Goal: Task Accomplishment & Management: Use online tool/utility

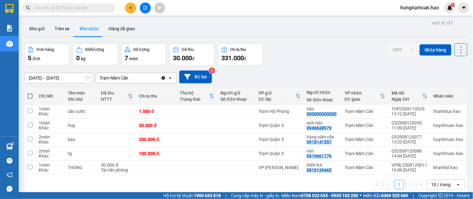
click at [329, 51] on div "Đơn hàng 5 đơn Khối lượng 0 kg Số lượng 7 món Đã thu 30.000 đ Chưa thu 331.000 …" at bounding box center [245, 54] width 443 height 22
click at [58, 30] on button "Trên xe" at bounding box center [62, 28] width 25 height 15
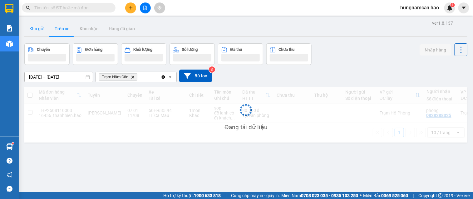
click at [34, 32] on button "Kho gửi" at bounding box center [36, 28] width 25 height 15
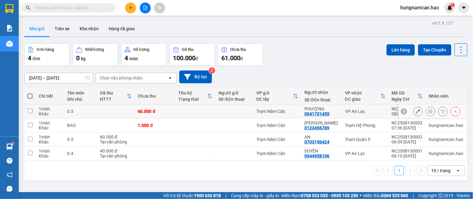
click at [151, 110] on div "60.000 đ" at bounding box center [155, 111] width 34 height 5
checkbox input "true"
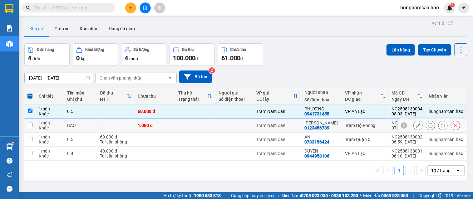
click at [147, 129] on td "1.000 đ" at bounding box center [155, 126] width 40 height 14
checkbox input "true"
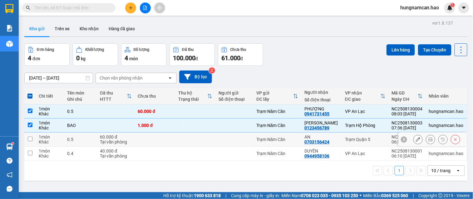
click at [144, 144] on td at bounding box center [155, 140] width 40 height 14
checkbox input "true"
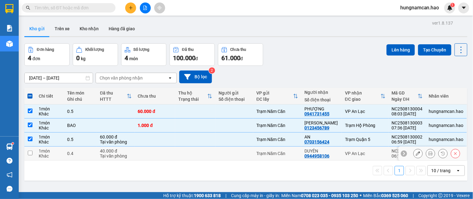
click at [144, 159] on td at bounding box center [155, 154] width 40 height 14
checkbox input "true"
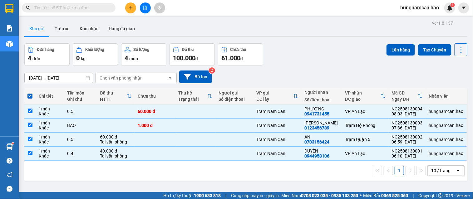
click at [147, 27] on div "Kho gửi Trên xe Kho nhận Hàng đã giao" at bounding box center [245, 29] width 443 height 17
click at [146, 5] on button at bounding box center [145, 7] width 11 height 11
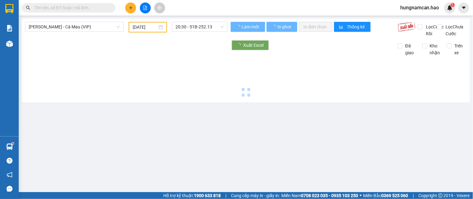
type input "[DATE]"
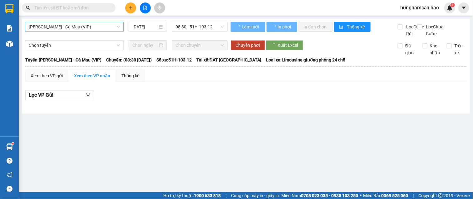
drag, startPoint x: 95, startPoint y: 27, endPoint x: 95, endPoint y: 32, distance: 5.0
click at [95, 28] on span "[PERSON_NAME] - Cà Mau (VIP)" at bounding box center [74, 26] width 91 height 9
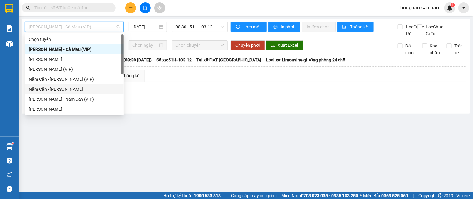
click at [81, 89] on div "Năm Căn - [PERSON_NAME]" at bounding box center [74, 89] width 91 height 7
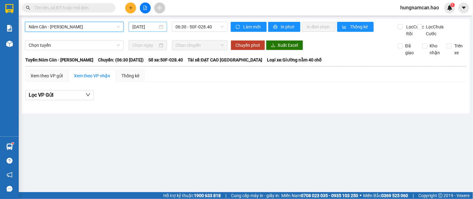
drag, startPoint x: 144, startPoint y: 27, endPoint x: 144, endPoint y: 30, distance: 3.4
click at [144, 27] on input "[DATE]" at bounding box center [144, 26] width 25 height 7
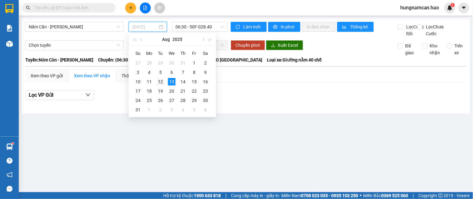
click at [162, 81] on div "12" at bounding box center [160, 81] width 7 height 7
type input "[DATE]"
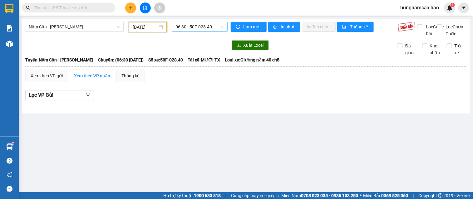
click at [179, 27] on span "06:30 - 50F-028.40" at bounding box center [200, 26] width 48 height 9
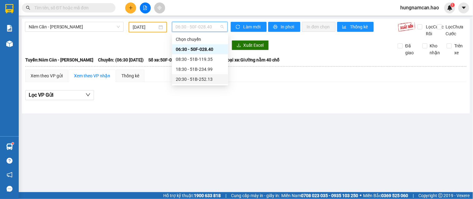
click at [179, 75] on div "20:30 - 51B-252.13" at bounding box center [200, 79] width 56 height 10
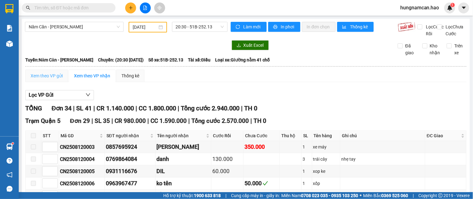
click at [45, 78] on div "Xem theo VP gửi" at bounding box center [46, 76] width 43 height 12
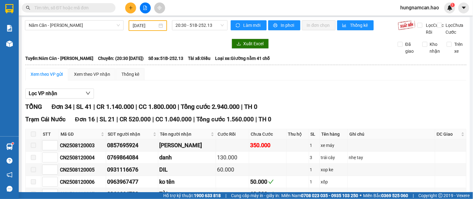
scroll to position [1, 0]
click at [92, 78] on div "Xem theo VP nhận" at bounding box center [92, 74] width 36 height 7
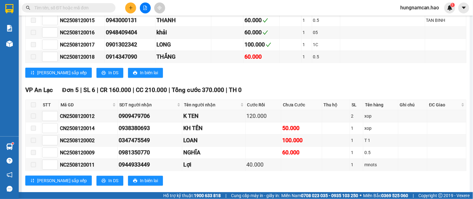
scroll to position [452, 0]
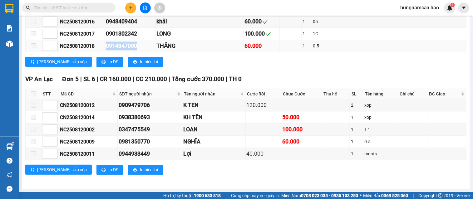
drag, startPoint x: 104, startPoint y: 46, endPoint x: 151, endPoint y: 48, distance: 47.2
click at [151, 48] on tr "NC2508120018 0914347090 THẮNG 60.000 1 0.5" at bounding box center [246, 46] width 441 height 12
copy tr "0914347090"
paste input "0914347090"
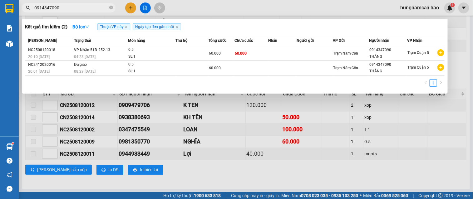
type input "0914347090"
click at [113, 91] on div "Kết quả tìm kiếm ( 2 ) Bộ lọc Thuộc VP này Ngày tạo đơn gần nhất Mã ĐH Trạng th…" at bounding box center [235, 56] width 426 height 75
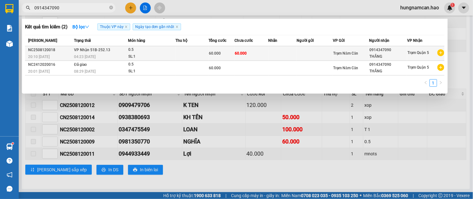
click at [140, 51] on div "0.5" at bounding box center [151, 49] width 47 height 7
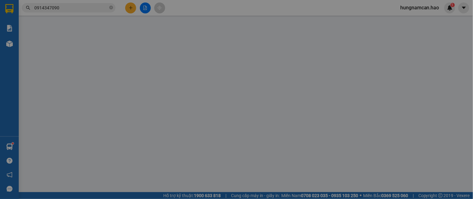
type input "0914347090"
type input "THẮNG"
type input "60.000"
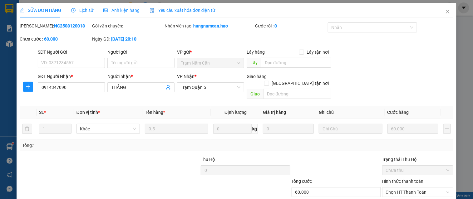
click at [111, 13] on div "Ảnh kiện hàng" at bounding box center [121, 10] width 36 height 7
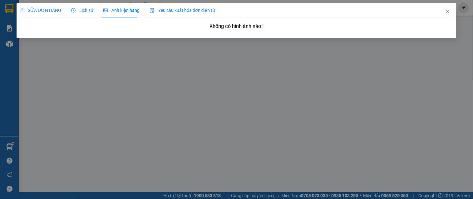
click at [77, 10] on span "Lịch sử" at bounding box center [82, 10] width 22 height 5
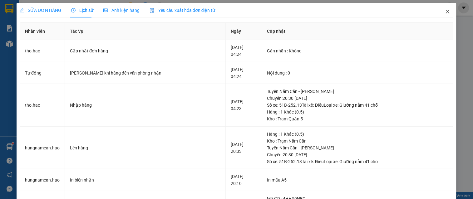
click at [445, 10] on icon "close" at bounding box center [447, 11] width 5 height 5
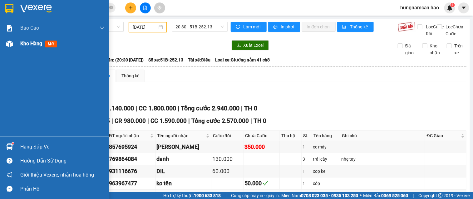
click at [14, 44] on div at bounding box center [9, 43] width 11 height 11
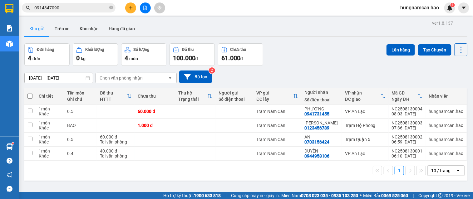
click at [295, 61] on div "Đơn hàng 4 đơn Khối lượng 0 kg Số lượng 4 món Đã thu 100.000 đ Chưa thu 61.000 …" at bounding box center [245, 54] width 443 height 22
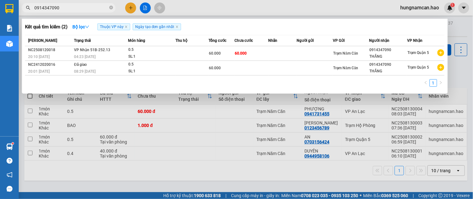
click at [84, 6] on input "0914347090" at bounding box center [71, 7] width 74 height 7
click at [239, 134] on div at bounding box center [236, 99] width 473 height 199
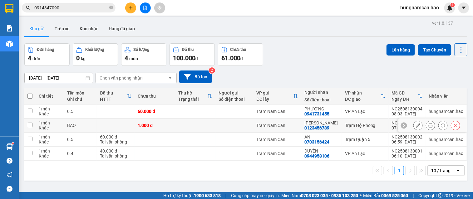
click at [241, 120] on td at bounding box center [234, 126] width 38 height 14
checkbox input "true"
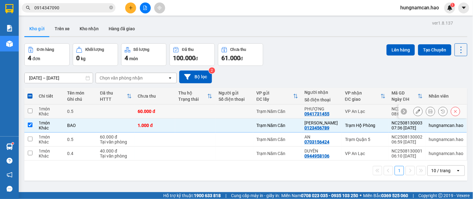
click at [241, 117] on td at bounding box center [234, 112] width 38 height 14
checkbox input "true"
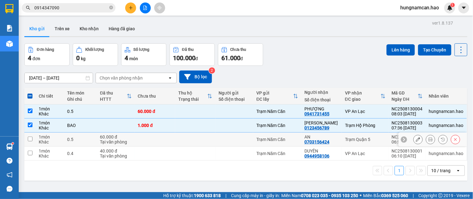
click at [233, 145] on td at bounding box center [234, 140] width 38 height 14
checkbox input "true"
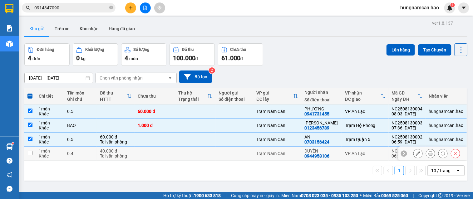
click at [231, 158] on td at bounding box center [234, 154] width 38 height 14
checkbox input "true"
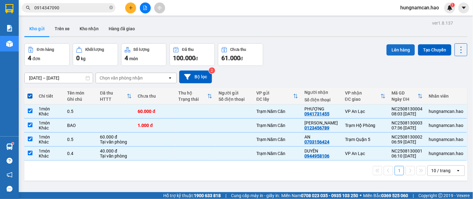
click at [397, 47] on button "Lên hàng" at bounding box center [400, 49] width 28 height 11
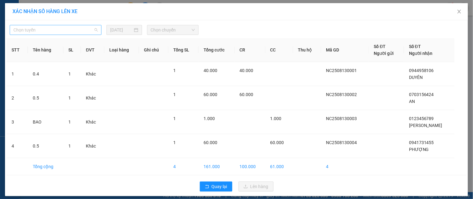
click at [57, 30] on span "Chọn tuyến" at bounding box center [55, 29] width 84 height 9
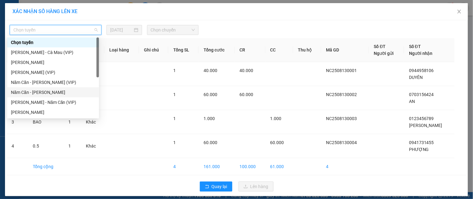
click at [44, 91] on div "Năm Căn - [PERSON_NAME]" at bounding box center [53, 92] width 84 height 7
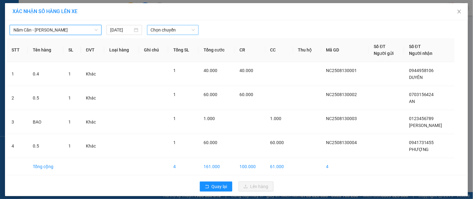
click at [154, 34] on span "Chọn chuyến" at bounding box center [173, 29] width 44 height 9
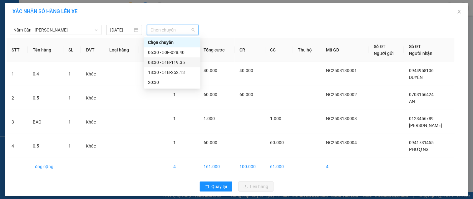
click at [164, 61] on div "08:30 - 51B-119.35" at bounding box center [172, 62] width 49 height 7
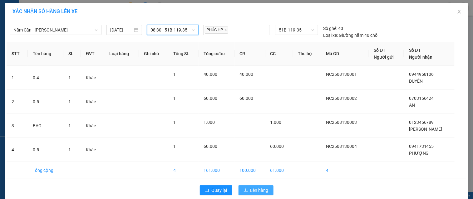
click at [246, 193] on button "Lên hàng" at bounding box center [255, 190] width 35 height 10
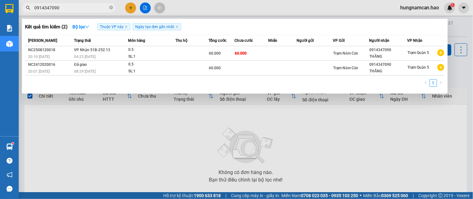
click at [87, 7] on input "0914347090" at bounding box center [71, 7] width 74 height 7
click at [235, 10] on div at bounding box center [236, 99] width 473 height 199
click at [44, 6] on input "0914347090" at bounding box center [71, 7] width 74 height 7
type input "0914347090"
click at [278, 5] on div at bounding box center [236, 99] width 473 height 199
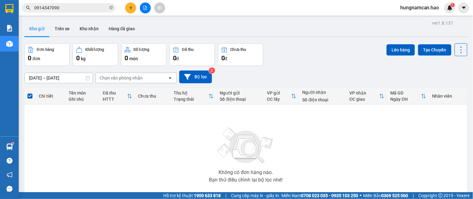
click at [245, 21] on div "ver 1.8.137 Kho gửi Trên xe Kho nhận Hàng đã giao Đơn hàng 0 đơn Khối lượng 0 k…" at bounding box center [246, 122] width 448 height 206
click at [110, 7] on icon "close-circle" at bounding box center [111, 8] width 4 height 4
click at [91, 8] on input "text" at bounding box center [71, 7] width 74 height 7
click at [80, 9] on input "text" at bounding box center [71, 7] width 74 height 7
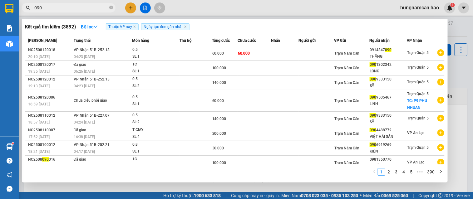
click at [74, 10] on input "090" at bounding box center [71, 7] width 74 height 7
type input "090"
click at [110, 7] on icon "close-circle" at bounding box center [111, 8] width 4 height 4
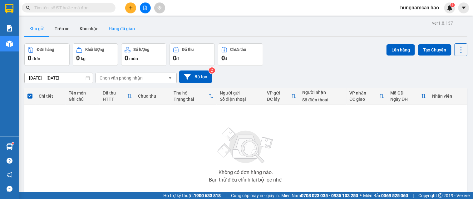
click at [111, 27] on button "Hàng đã giao" at bounding box center [122, 28] width 36 height 15
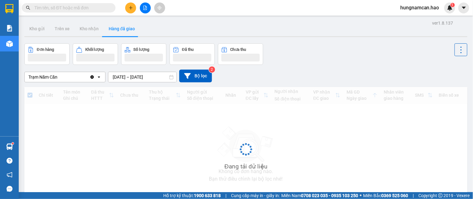
click at [99, 10] on input "text" at bounding box center [71, 7] width 74 height 7
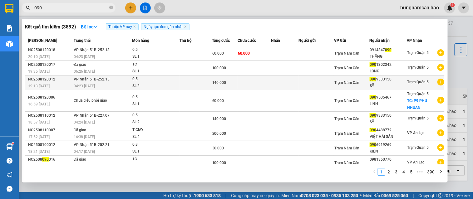
scroll to position [36, 0]
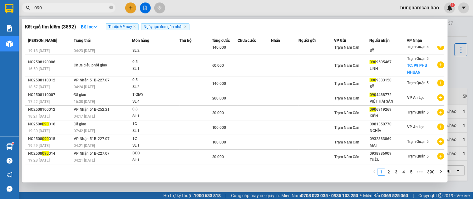
type input "090"
click at [31, 9] on span "090" at bounding box center [69, 7] width 94 height 9
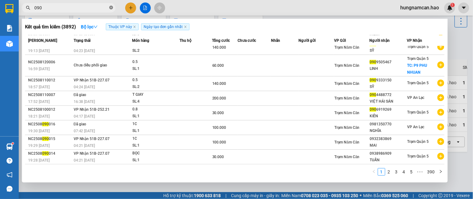
click at [109, 8] on icon "close-circle" at bounding box center [111, 8] width 4 height 4
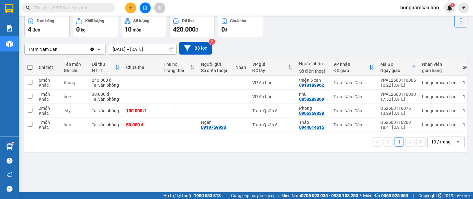
click at [110, 7] on span at bounding box center [111, 7] width 4 height 7
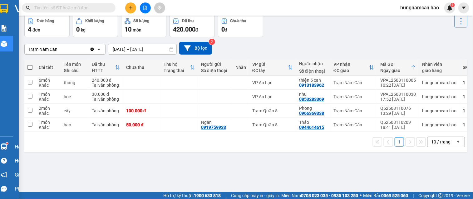
scroll to position [0, 0]
drag, startPoint x: 108, startPoint y: 7, endPoint x: 111, endPoint y: 5, distance: 3.8
click at [110, 6] on span at bounding box center [69, 7] width 94 height 9
click at [111, 5] on span at bounding box center [111, 7] width 4 height 7
click at [86, 5] on input "text" at bounding box center [71, 7] width 74 height 7
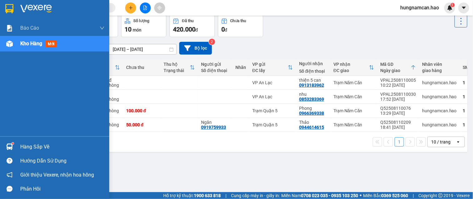
scroll to position [0, 0]
click at [6, 36] on div "Kho hàng mới" at bounding box center [54, 44] width 109 height 16
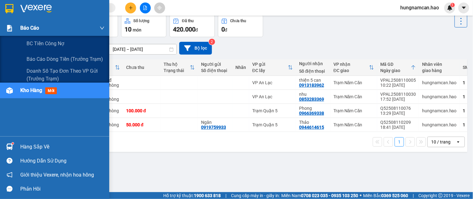
click at [15, 32] on div "Báo cáo" at bounding box center [54, 28] width 109 height 16
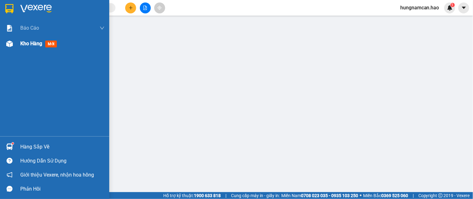
click at [13, 42] on div at bounding box center [9, 43] width 11 height 11
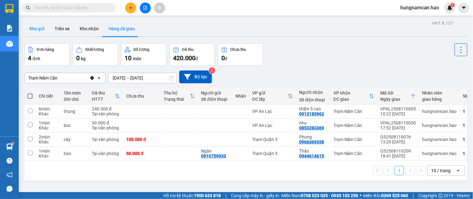
click at [37, 27] on button "Kho gửi" at bounding box center [36, 28] width 25 height 15
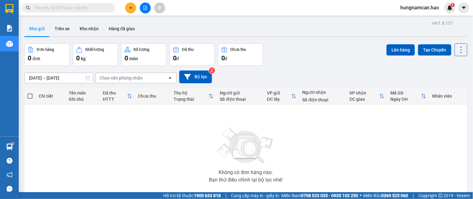
click at [94, 13] on div "Kết quả tìm kiếm ( 3892 ) Bộ lọc Thuộc VP này Ngày tạo đơn gần nhất Mã ĐH Trạng…" at bounding box center [61, 7] width 122 height 11
click at [94, 9] on input "text" at bounding box center [71, 7] width 74 height 7
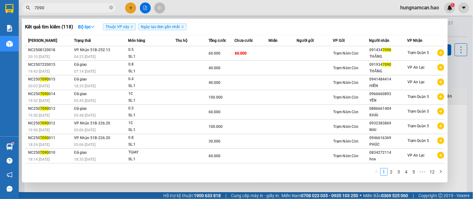
click at [35, 5] on input "7090" at bounding box center [71, 7] width 74 height 7
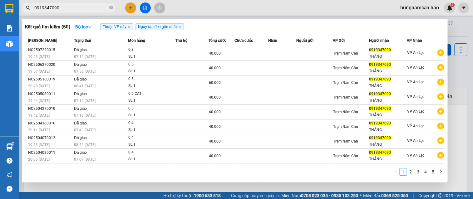
type input "0919347090"
click at [236, 7] on div at bounding box center [236, 99] width 473 height 199
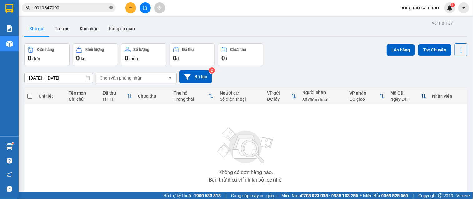
click at [110, 7] on icon "close-circle" at bounding box center [111, 8] width 4 height 4
click at [127, 8] on button at bounding box center [130, 7] width 11 height 11
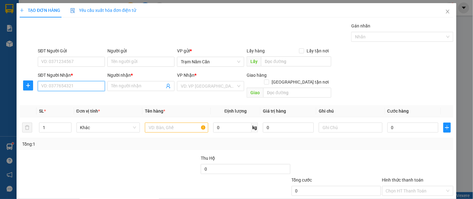
click at [68, 85] on input "SĐT Người Nhận *" at bounding box center [71, 86] width 67 height 10
click at [41, 86] on input "090" at bounding box center [71, 86] width 67 height 10
click at [88, 109] on div "0919347090 - THẮNG" at bounding box center [70, 108] width 59 height 7
type input "0919347090"
type input "THẮNG"
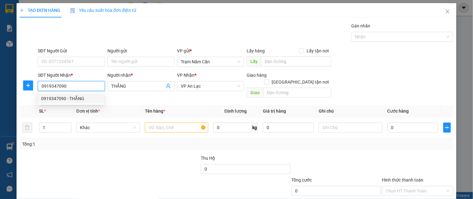
type input "40.000"
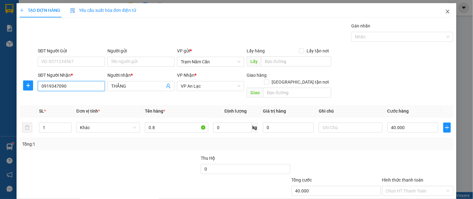
type input "0919347090"
click at [446, 12] on span "Close" at bounding box center [447, 11] width 17 height 17
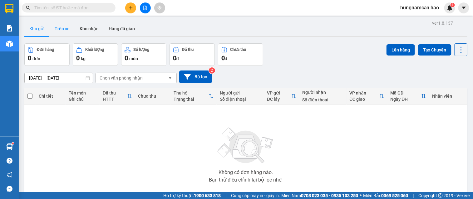
click at [63, 32] on button "Trên xe" at bounding box center [62, 28] width 25 height 15
